Goal: Transaction & Acquisition: Purchase product/service

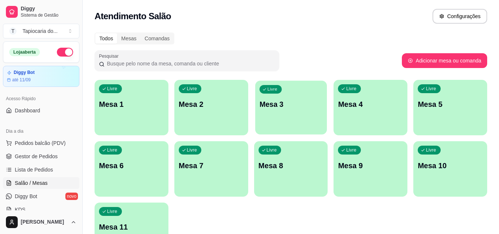
click at [276, 131] on div "button" at bounding box center [291, 130] width 72 height 8
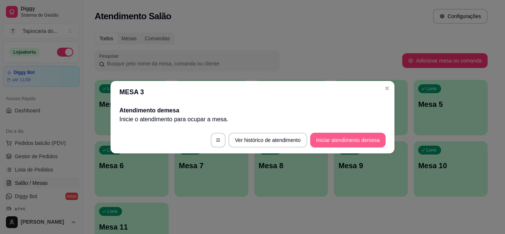
click at [319, 136] on button "Iniciar atendimento de mesa" at bounding box center [347, 140] width 75 height 15
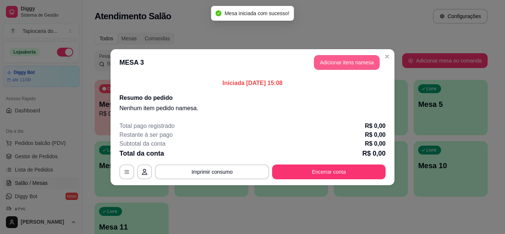
click at [330, 65] on button "Adicionar itens na mesa" at bounding box center [347, 62] width 66 height 15
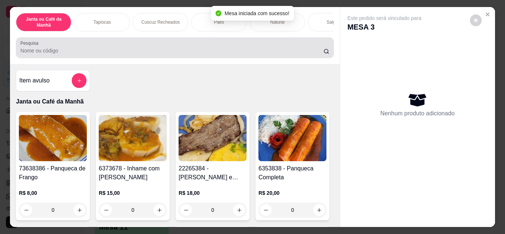
click at [255, 51] on input "Pesquisa" at bounding box center [171, 50] width 303 height 7
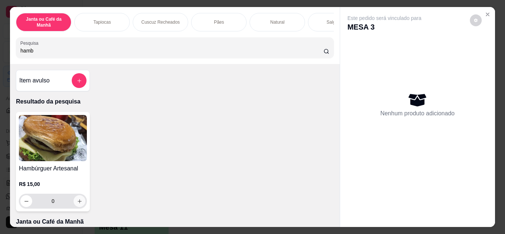
type input "hamb"
click at [77, 204] on icon "increase-product-quantity" at bounding box center [80, 201] width 6 height 6
type input "1"
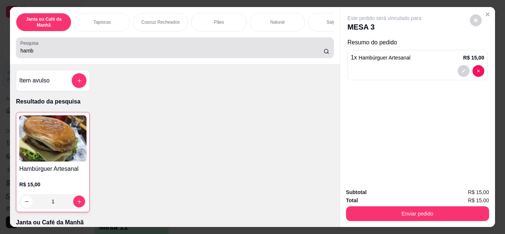
click at [106, 54] on input "hamb" at bounding box center [171, 50] width 303 height 7
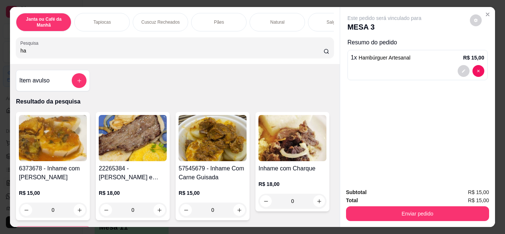
type input "h"
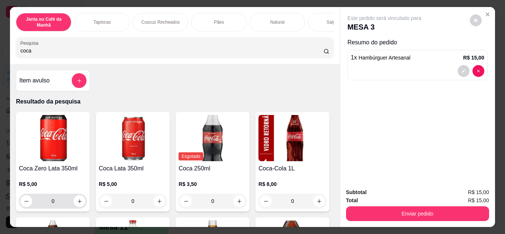
type input "coca"
click at [75, 199] on button "increase-product-quantity" at bounding box center [79, 200] width 11 height 11
type input "1"
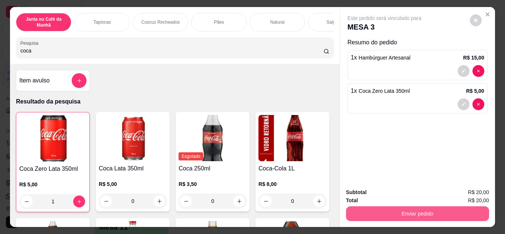
click at [402, 208] on button "Enviar pedido" at bounding box center [417, 213] width 143 height 15
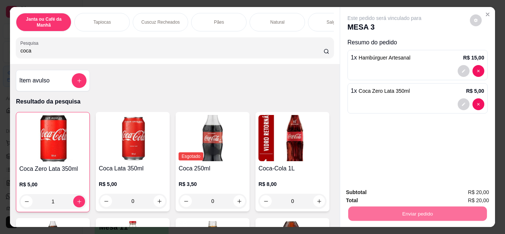
click at [395, 193] on button "Não registrar e enviar pedido" at bounding box center [392, 193] width 75 height 14
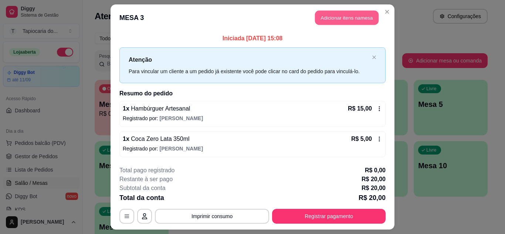
click at [330, 21] on button "Adicionar itens na mesa" at bounding box center [347, 18] width 64 height 14
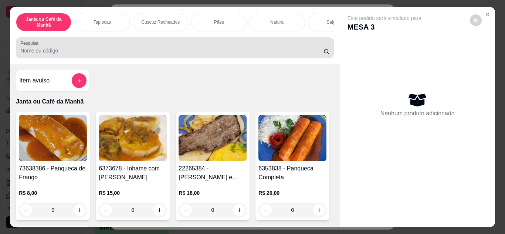
click at [304, 52] on input "Pesquisa" at bounding box center [171, 50] width 303 height 7
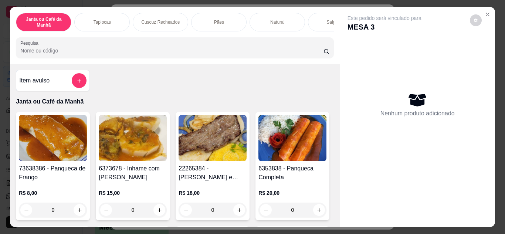
type input "p"
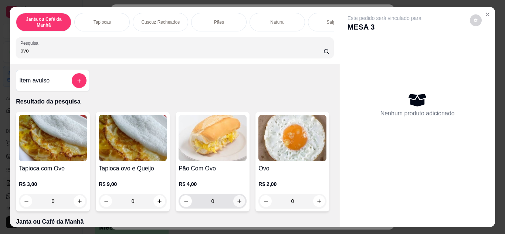
type input "ovo"
click at [233, 205] on button "increase-product-quantity" at bounding box center [239, 201] width 12 height 12
type input "1"
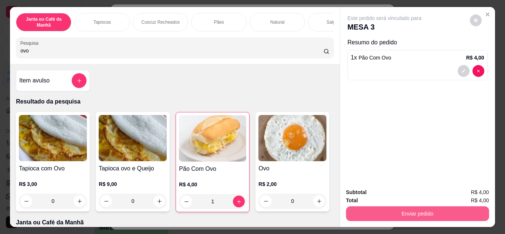
click at [404, 208] on button "Enviar pedido" at bounding box center [417, 213] width 143 height 15
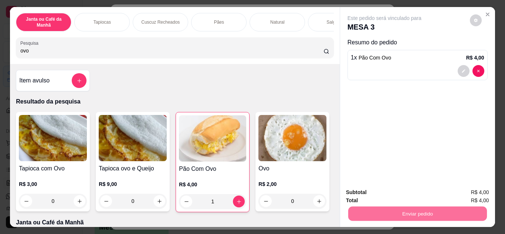
click at [389, 194] on button "Não registrar e enviar pedido" at bounding box center [392, 193] width 75 height 14
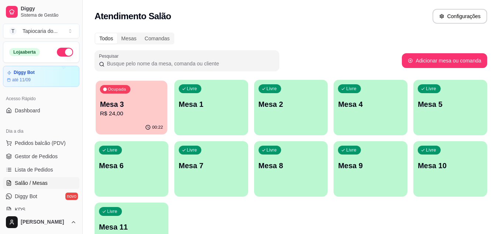
click at [104, 110] on p "R$ 24,00" at bounding box center [131, 113] width 63 height 8
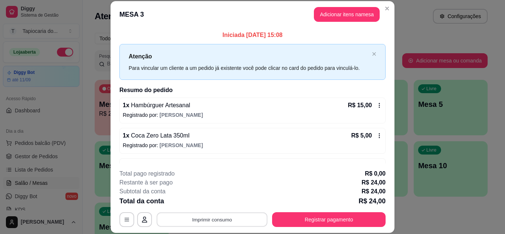
click at [240, 220] on button "Imprimir consumo" at bounding box center [212, 219] width 111 height 14
click at [218, 199] on button "Impressora" at bounding box center [211, 202] width 52 height 11
